Goal: Leave review/rating

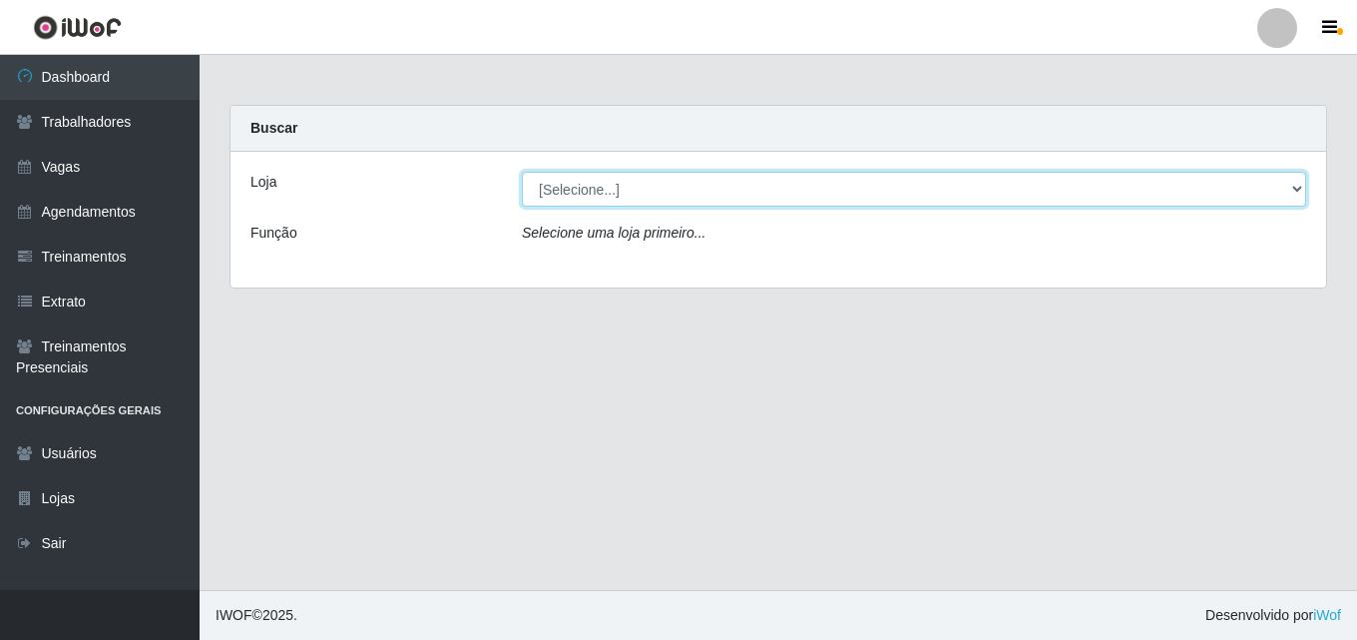
click at [583, 193] on select "[Selecione...] Chinatown Sushimi - [GEOGRAPHIC_DATA]" at bounding box center [914, 189] width 785 height 35
select select "357"
click at [522, 172] on select "[Selecione...] Chinatown Sushimi - [GEOGRAPHIC_DATA]" at bounding box center [914, 189] width 785 height 35
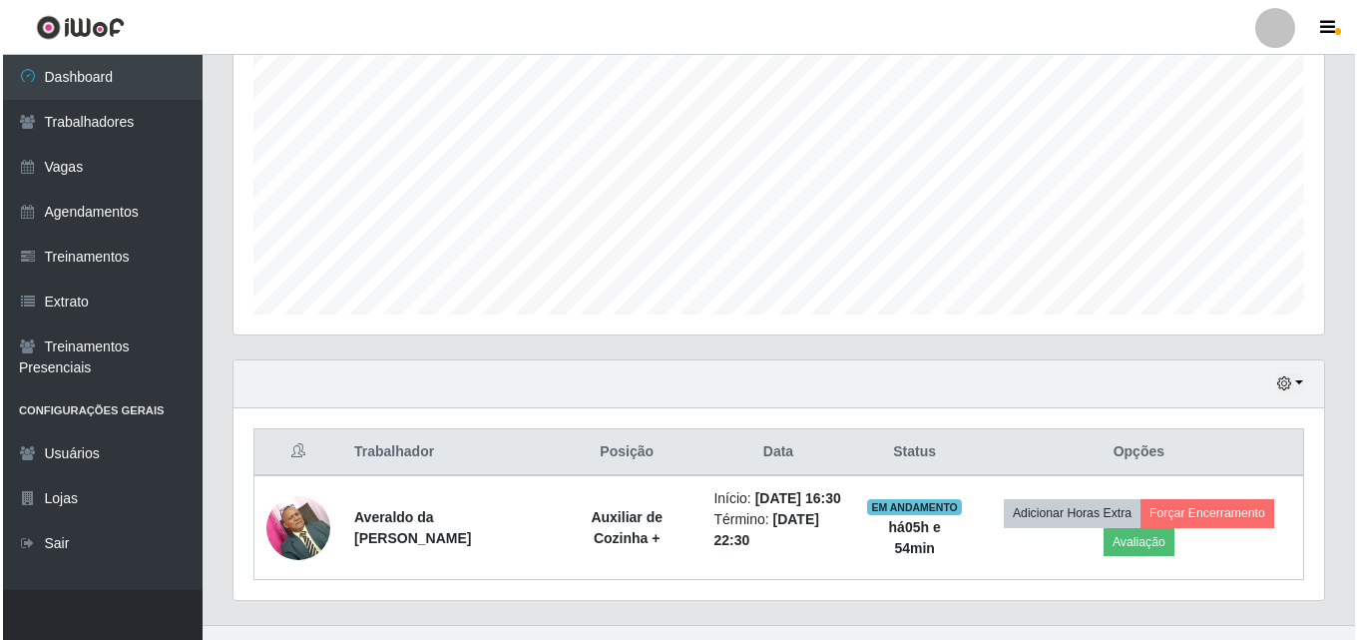
scroll to position [455, 0]
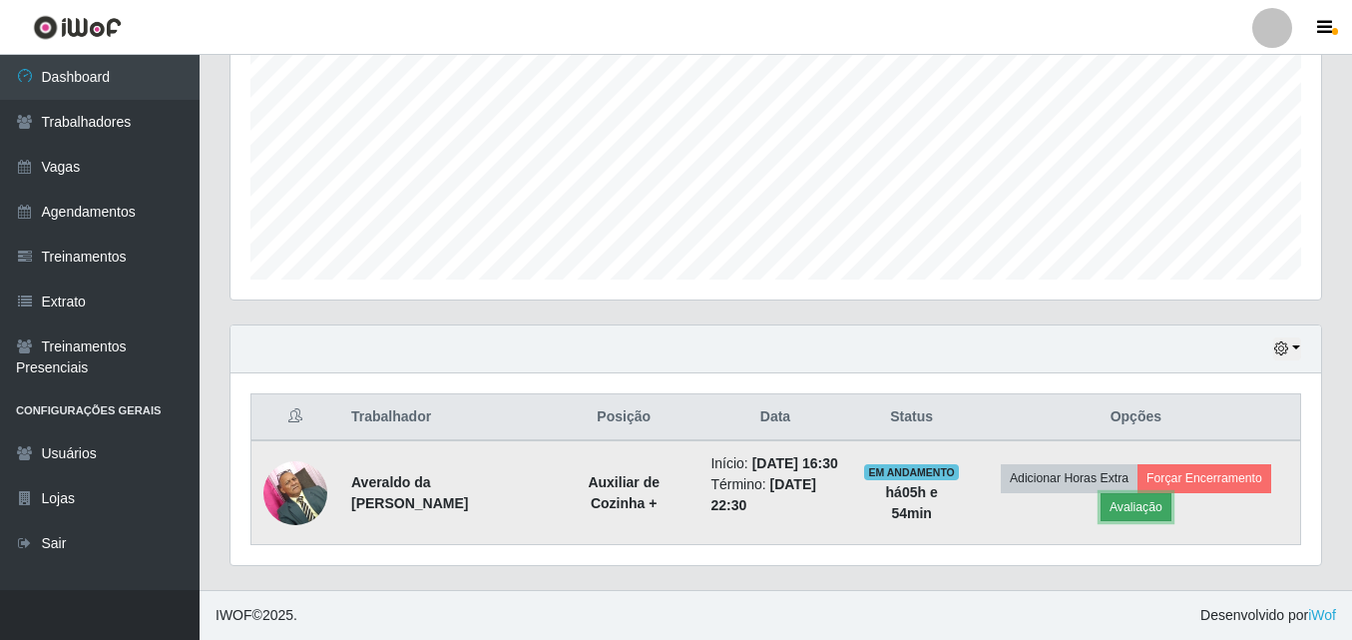
click at [1152, 499] on button "Avaliação" at bounding box center [1136, 507] width 71 height 28
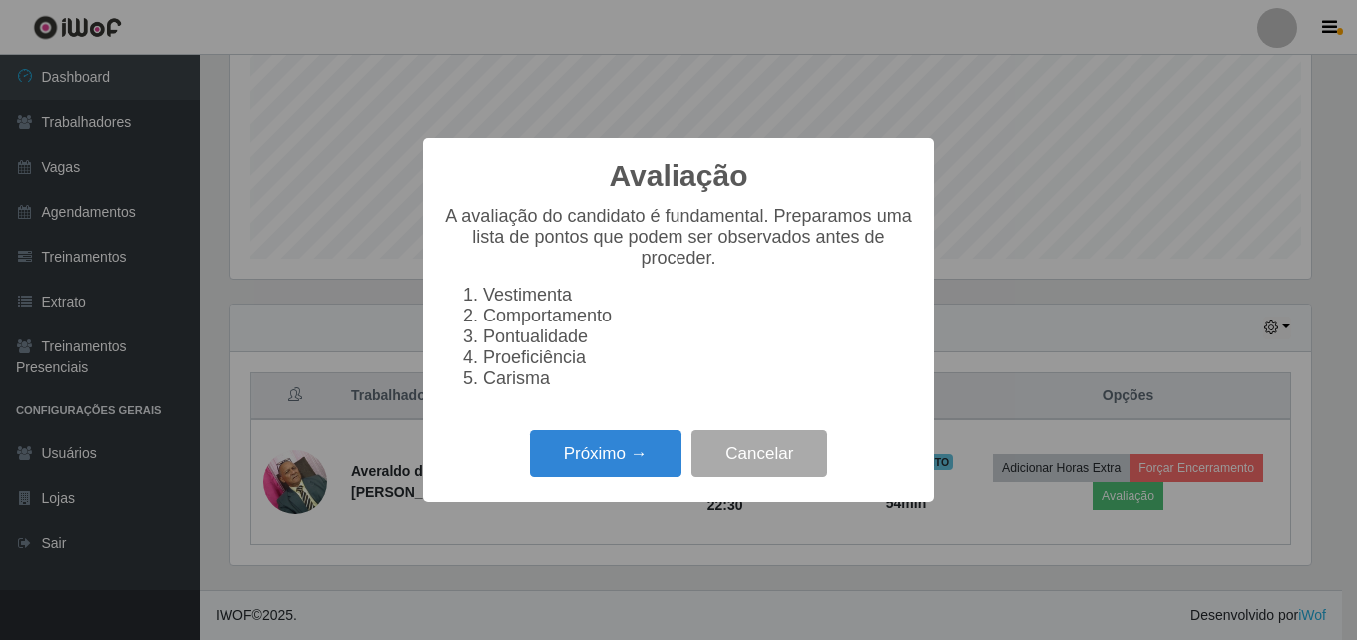
scroll to position [414, 1081]
click at [597, 466] on button "Próximo →" at bounding box center [606, 453] width 152 height 47
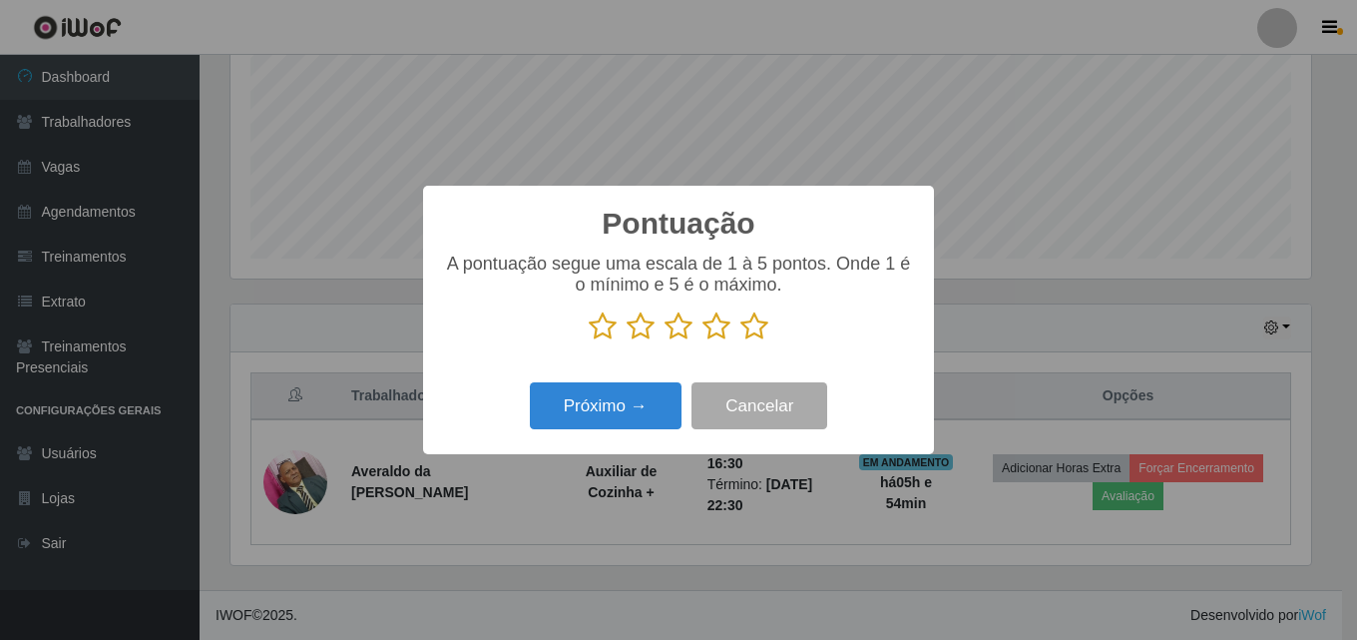
scroll to position [997682, 997016]
click at [598, 330] on icon at bounding box center [603, 326] width 28 height 30
click at [589, 341] on input "radio" at bounding box center [589, 341] width 0 height 0
click at [645, 331] on icon at bounding box center [641, 326] width 28 height 30
click at [627, 341] on input "radio" at bounding box center [627, 341] width 0 height 0
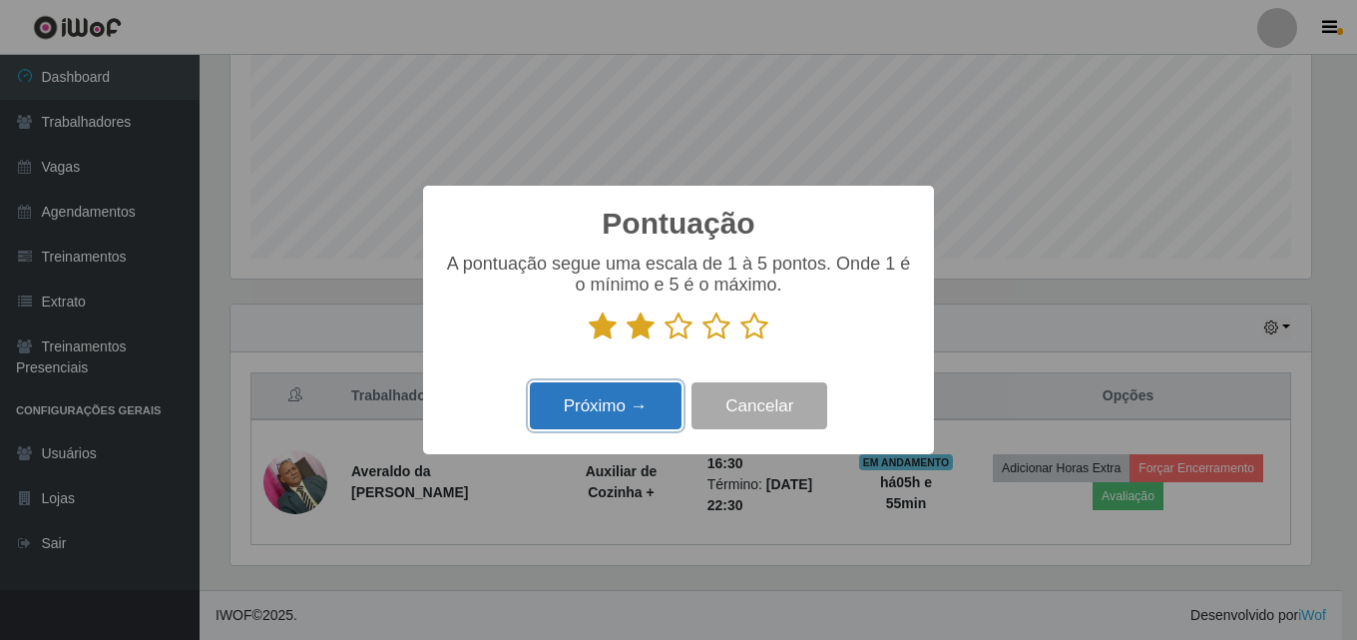
click at [603, 408] on button "Próximo →" at bounding box center [606, 405] width 152 height 47
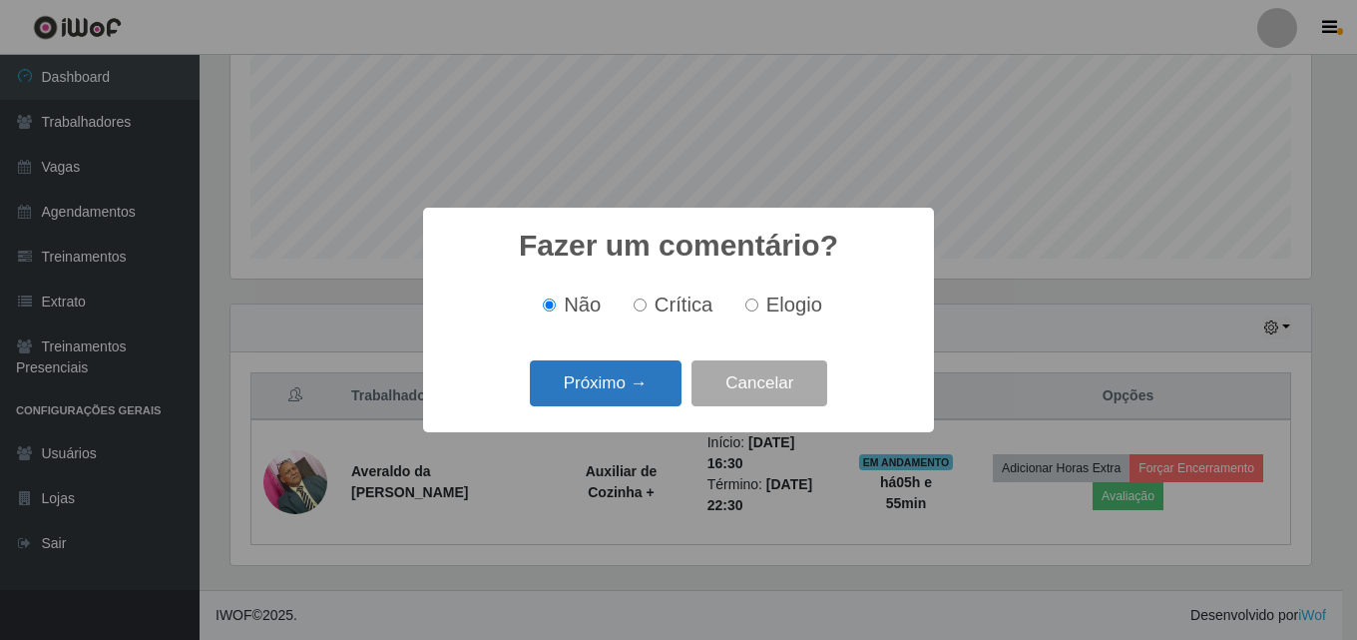
click at [595, 374] on button "Próximo →" at bounding box center [606, 383] width 152 height 47
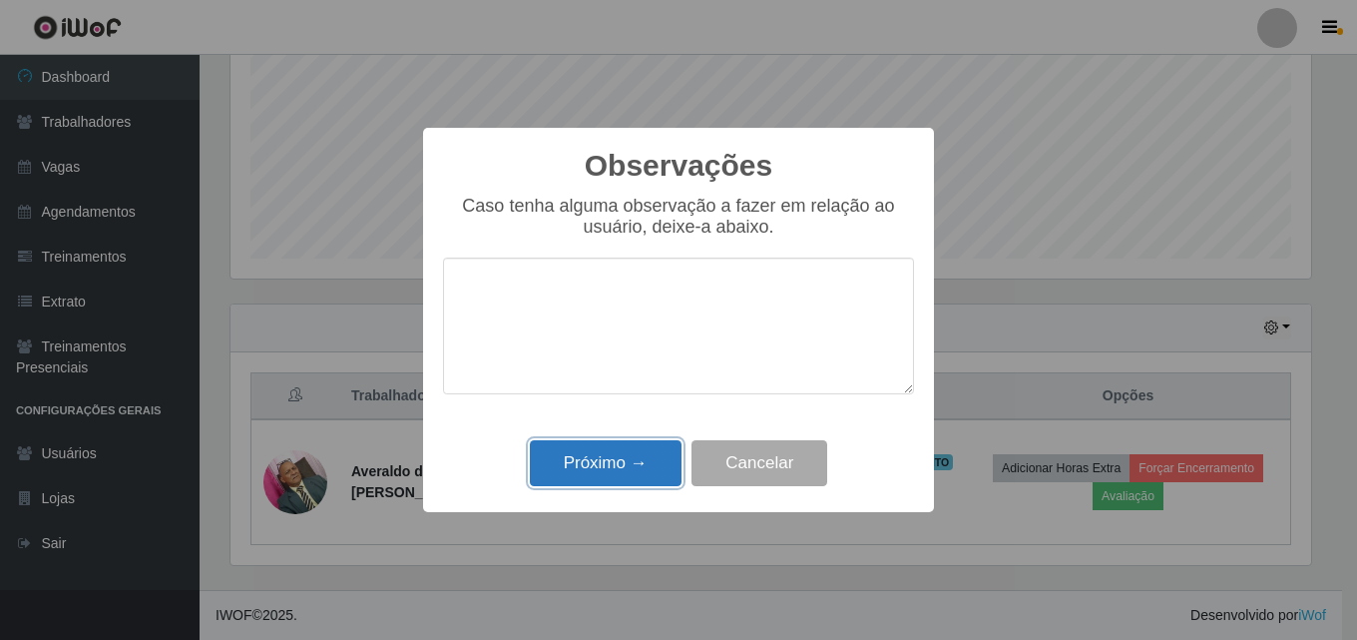
click at [595, 472] on button "Próximo →" at bounding box center [606, 463] width 152 height 47
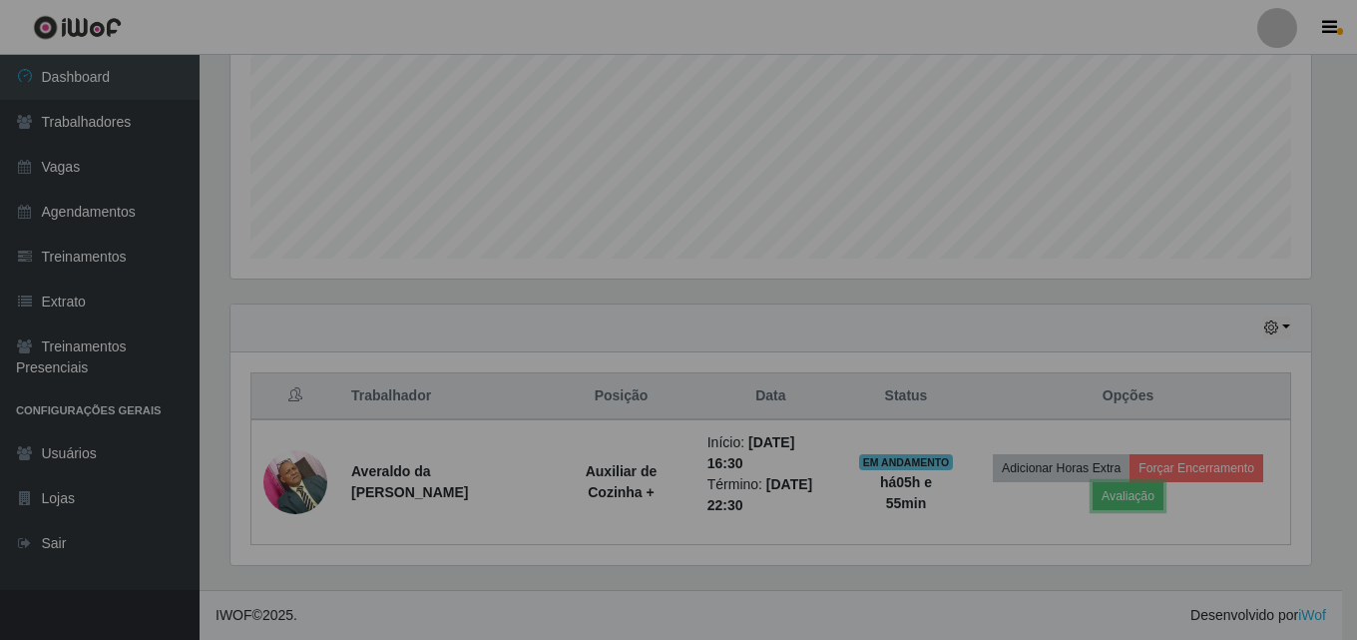
scroll to position [414, 1091]
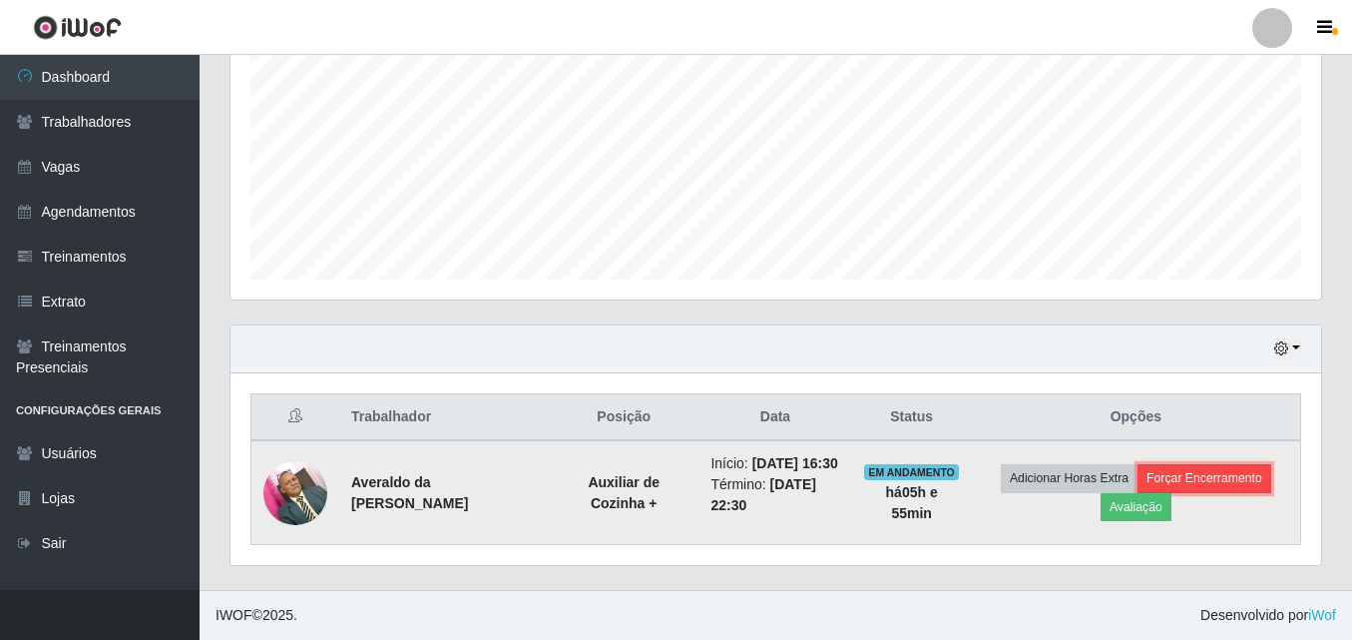
click at [1216, 464] on button "Forçar Encerramento" at bounding box center [1205, 478] width 134 height 28
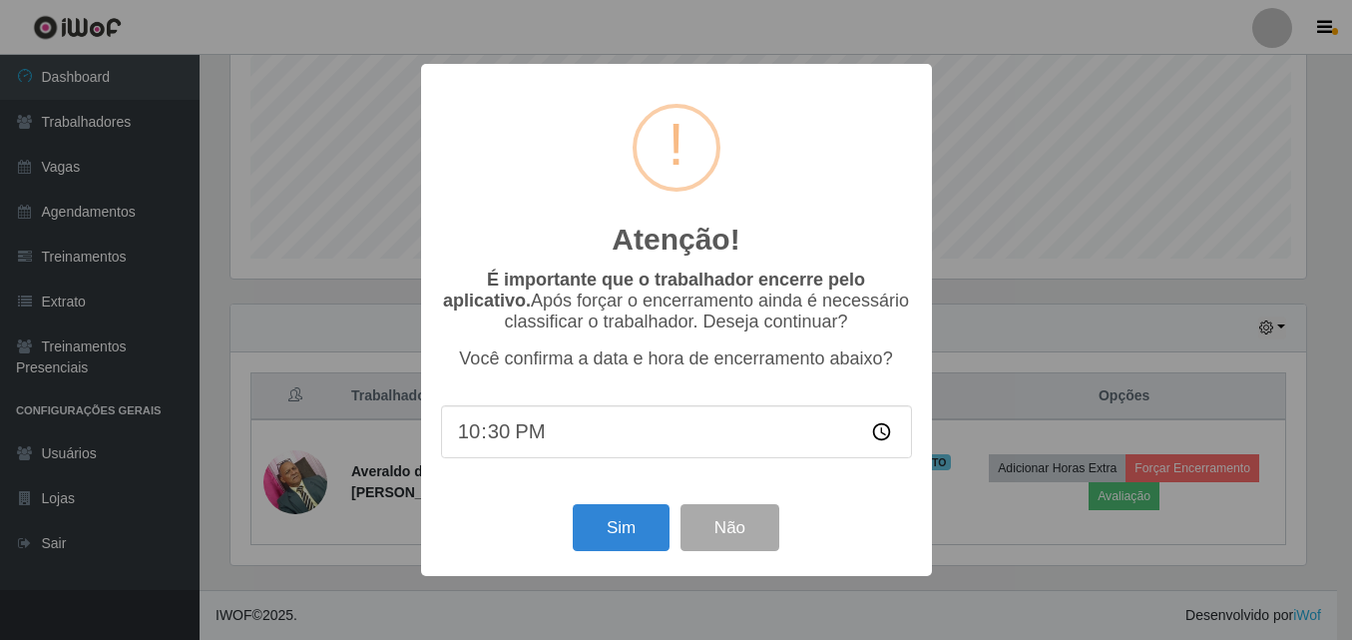
scroll to position [414, 1081]
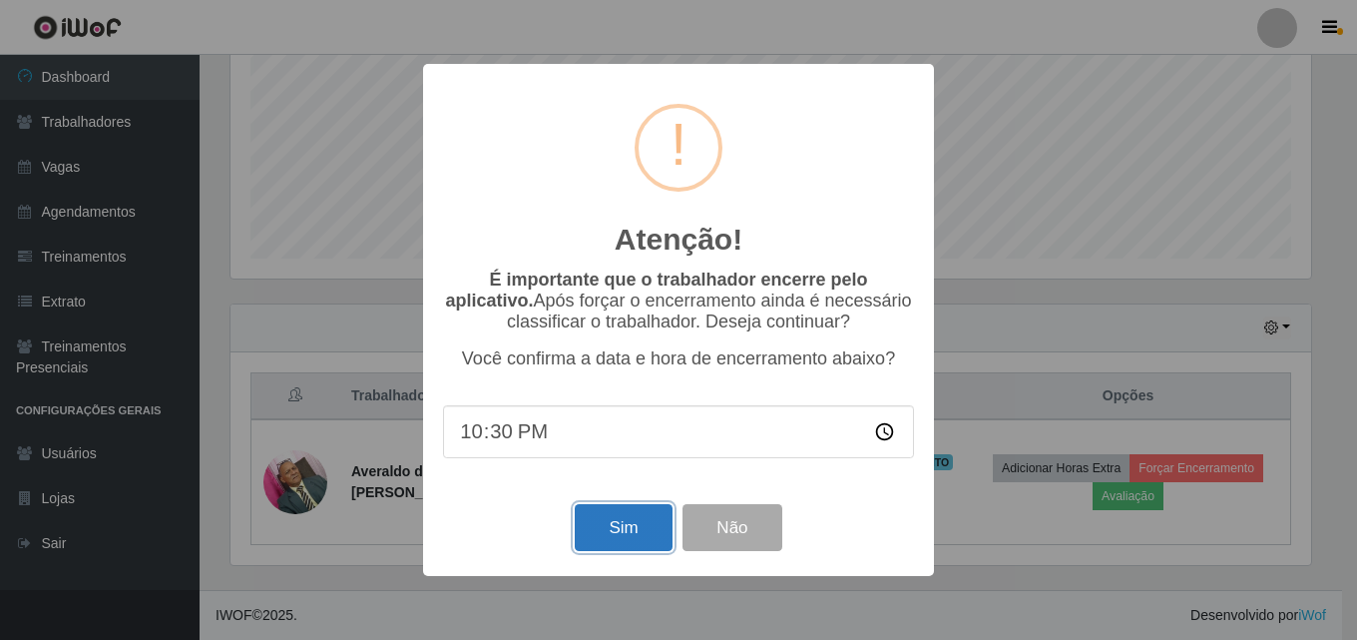
click at [620, 532] on button "Sim" at bounding box center [623, 527] width 97 height 47
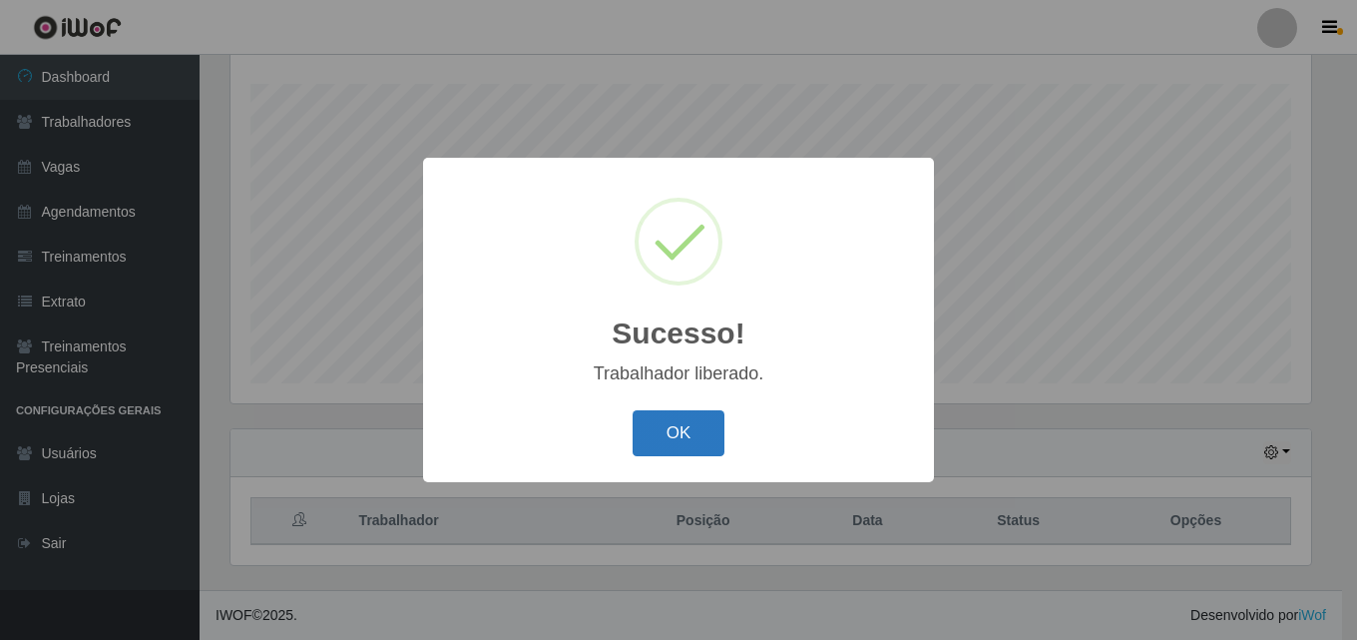
click at [689, 435] on button "OK" at bounding box center [679, 433] width 93 height 47
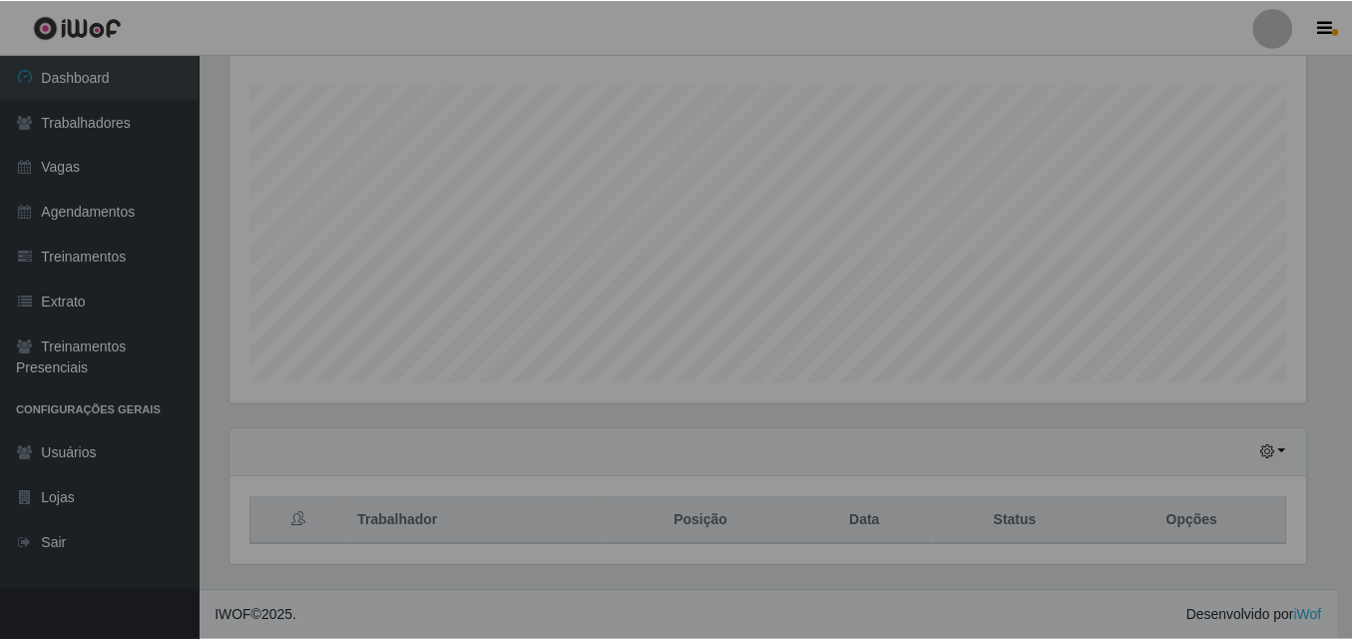
scroll to position [414, 1091]
